Goal: Information Seeking & Learning: Stay updated

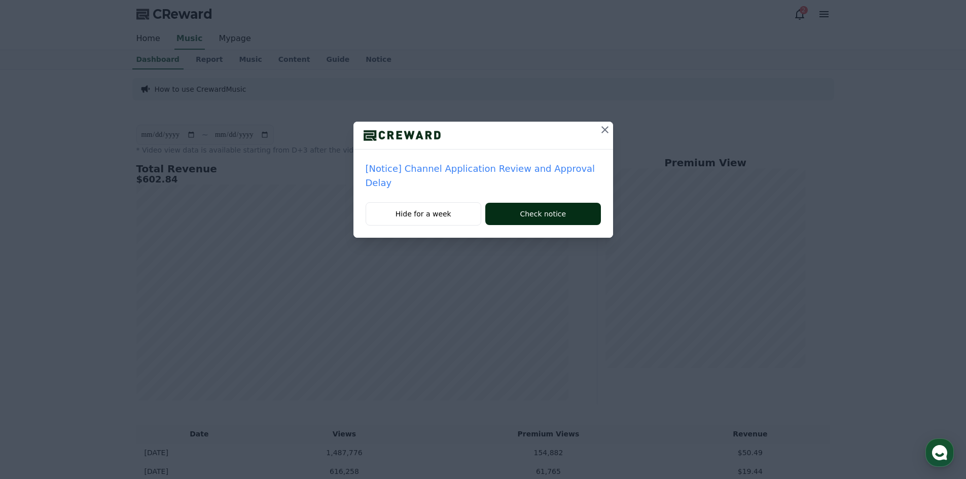
click at [551, 203] on button "Check notice" at bounding box center [542, 214] width 115 height 22
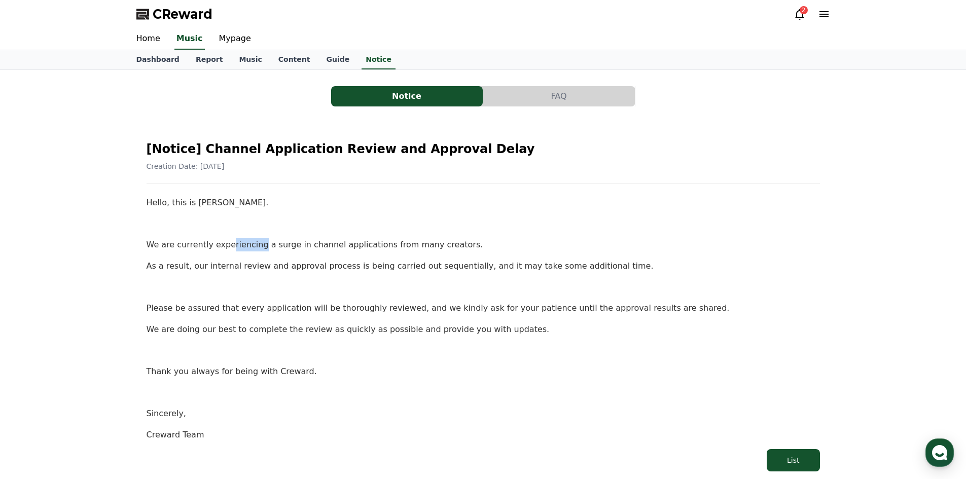
drag, startPoint x: 224, startPoint y: 247, endPoint x: 328, endPoint y: 250, distance: 104.0
click at [306, 250] on p "We are currently experiencing a surge in channel applications from many creator…" at bounding box center [483, 244] width 673 height 13
click at [328, 250] on p "We are currently experiencing a surge in channel applications from many creator…" at bounding box center [483, 244] width 673 height 13
drag, startPoint x: 308, startPoint y: 250, endPoint x: 413, endPoint y: 241, distance: 105.3
click at [377, 247] on p "We are currently experiencing a surge in channel applications from many creator…" at bounding box center [483, 244] width 673 height 13
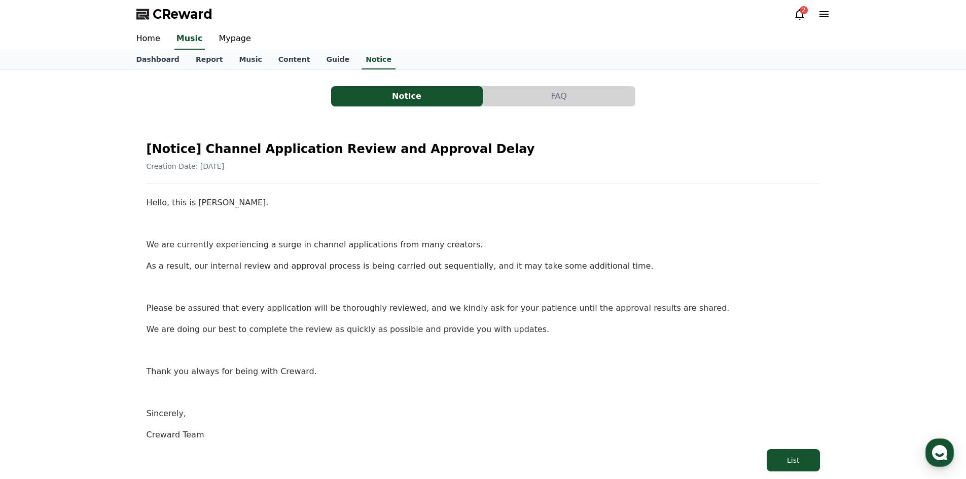
click at [413, 241] on p "We are currently experiencing a surge in channel applications from many creator…" at bounding box center [483, 244] width 673 height 13
drag, startPoint x: 188, startPoint y: 263, endPoint x: 271, endPoint y: 254, distance: 83.6
click at [235, 258] on div "Hello, this is Creward. We are currently experiencing a surge in channel applic…" at bounding box center [483, 318] width 673 height 245
click at [271, 254] on div "Hello, this is Creward. We are currently experiencing a surge in channel applic…" at bounding box center [483, 318] width 673 height 245
drag, startPoint x: 305, startPoint y: 262, endPoint x: 494, endPoint y: 266, distance: 189.1
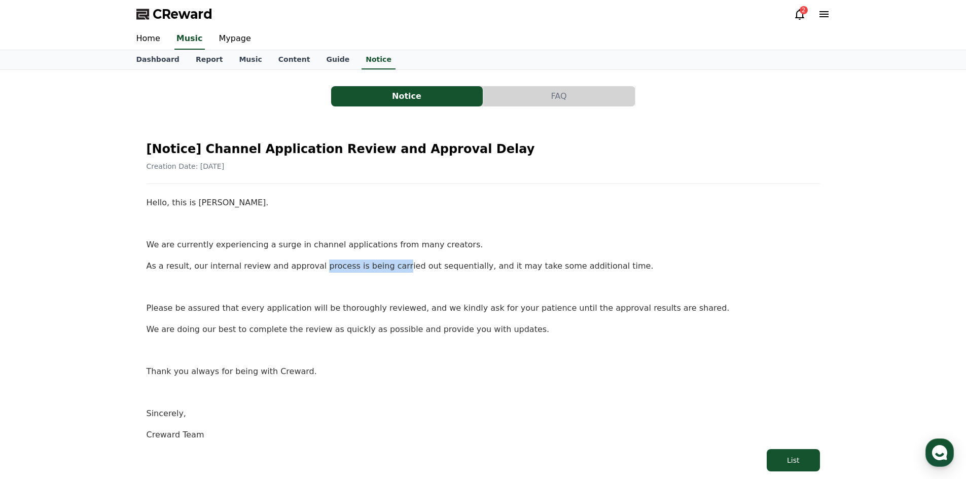
click at [468, 268] on p "As a result, our internal review and approval process is being carried out sequ…" at bounding box center [483, 266] width 673 height 13
click at [498, 265] on p "As a result, our internal review and approval process is being carried out sequ…" at bounding box center [483, 266] width 673 height 13
drag, startPoint x: 459, startPoint y: 266, endPoint x: 519, endPoint y: 264, distance: 59.9
click at [500, 267] on p "As a result, our internal review and approval process is being carried out sequ…" at bounding box center [483, 266] width 673 height 13
click at [519, 264] on p "As a result, our internal review and approval process is being carried out sequ…" at bounding box center [483, 266] width 673 height 13
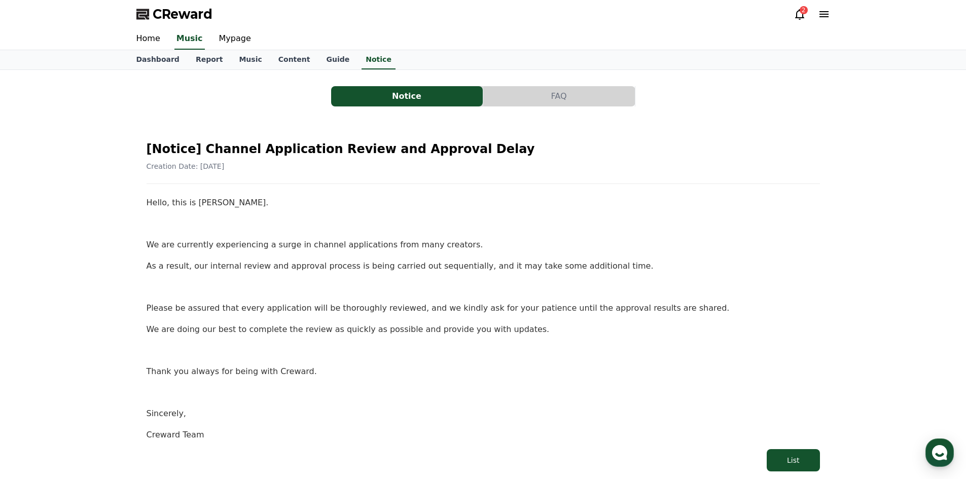
drag, startPoint x: 297, startPoint y: 328, endPoint x: 541, endPoint y: 339, distance: 245.1
click at [336, 333] on p "We are doing our best to complete the review as quickly as possible and provide…" at bounding box center [483, 329] width 673 height 13
click at [541, 339] on div "Hello, this is Creward. We are currently experiencing a surge in channel applic…" at bounding box center [483, 318] width 673 height 245
click at [143, 47] on link "Home" at bounding box center [148, 38] width 40 height 21
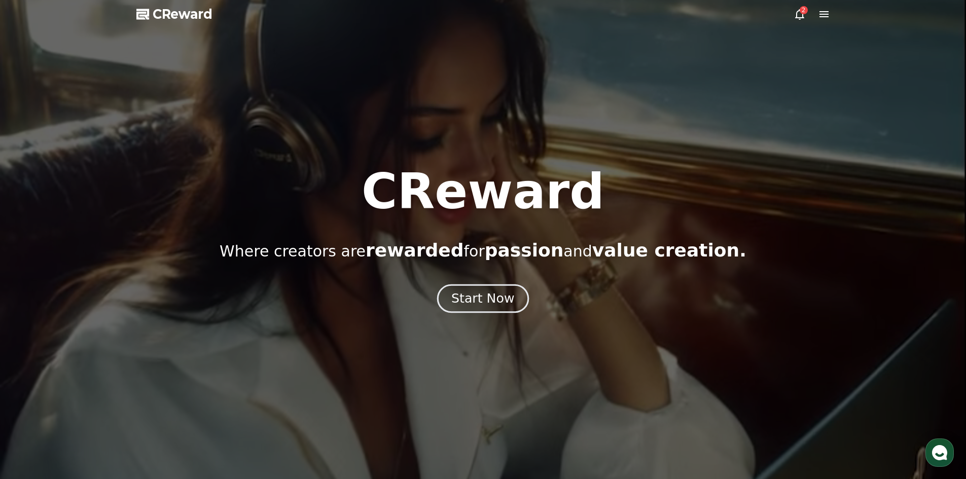
click at [466, 304] on div "Start Now" at bounding box center [482, 298] width 63 height 17
